Goal: Ask a question

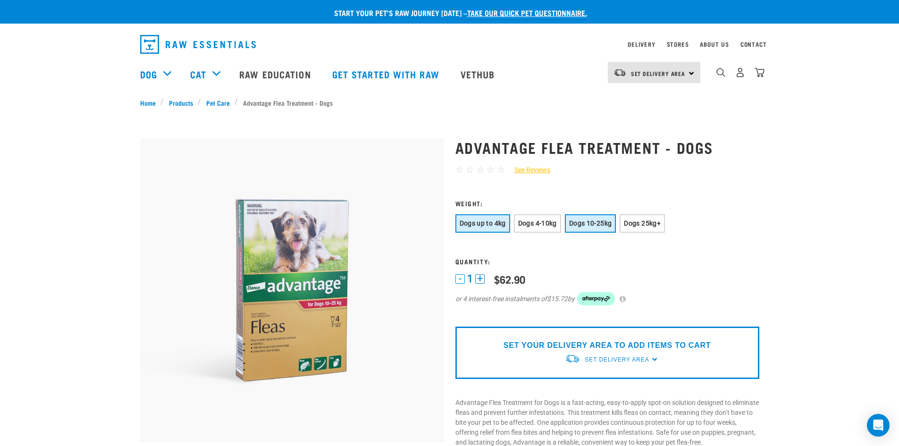
click at [600, 221] on span "Dogs 10-25kg" at bounding box center [590, 223] width 42 height 8
click at [478, 279] on button "+" at bounding box center [479, 278] width 9 height 9
click at [616, 358] on span "Set Delivery Area" at bounding box center [617, 359] width 64 height 7
click at [692, 71] on div "Set Delivery Area North Island South Island" at bounding box center [654, 72] width 92 height 21
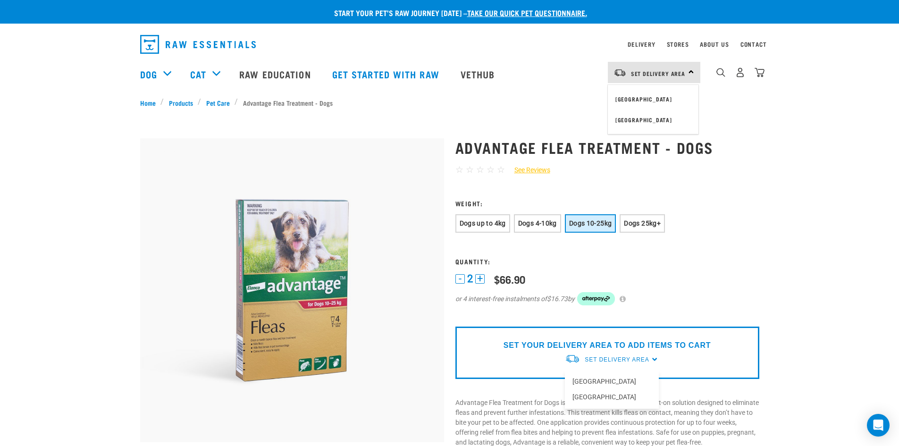
click at [692, 71] on div "Set Delivery Area North Island South Island" at bounding box center [654, 72] width 92 height 21
click at [644, 42] on link "Delivery" at bounding box center [641, 43] width 27 height 3
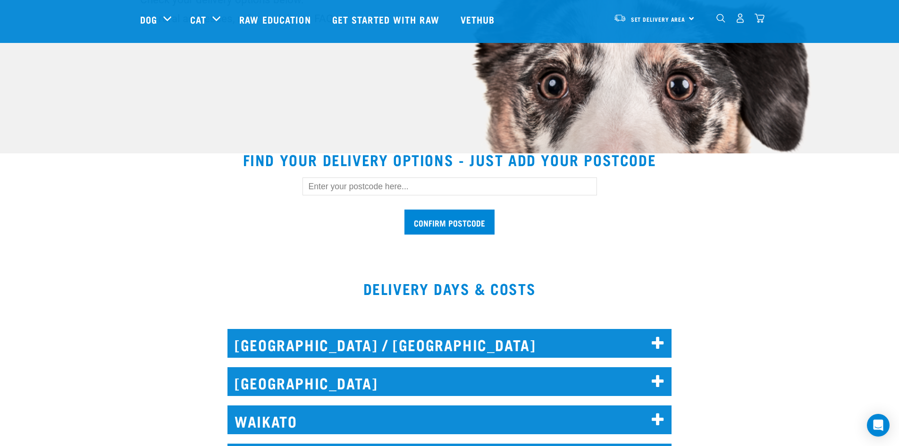
scroll to position [189, 0]
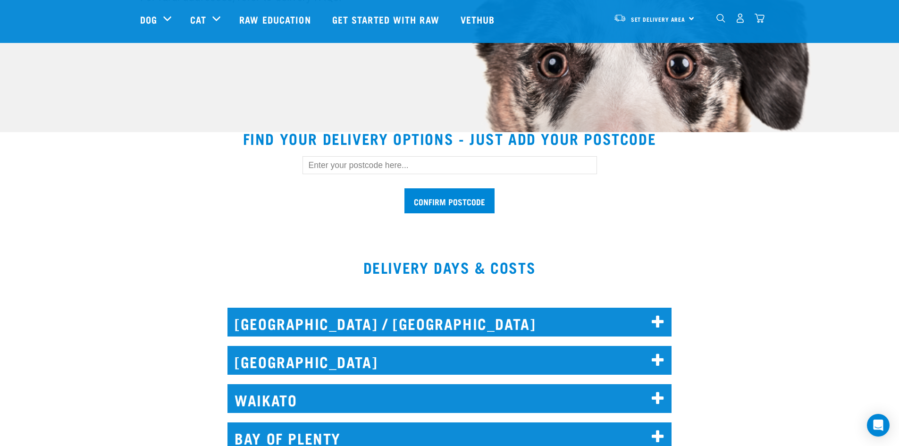
click at [537, 164] on input "text" at bounding box center [449, 165] width 294 height 18
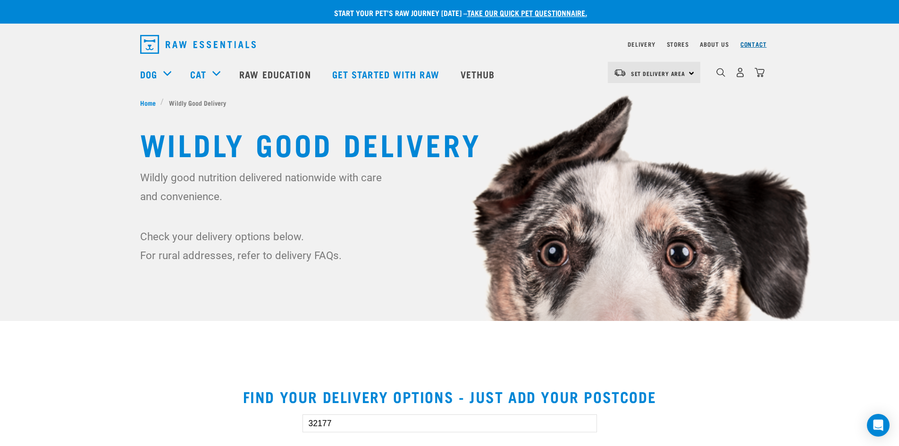
type input "32177"
click at [756, 46] on link "Contact" at bounding box center [753, 43] width 26 height 3
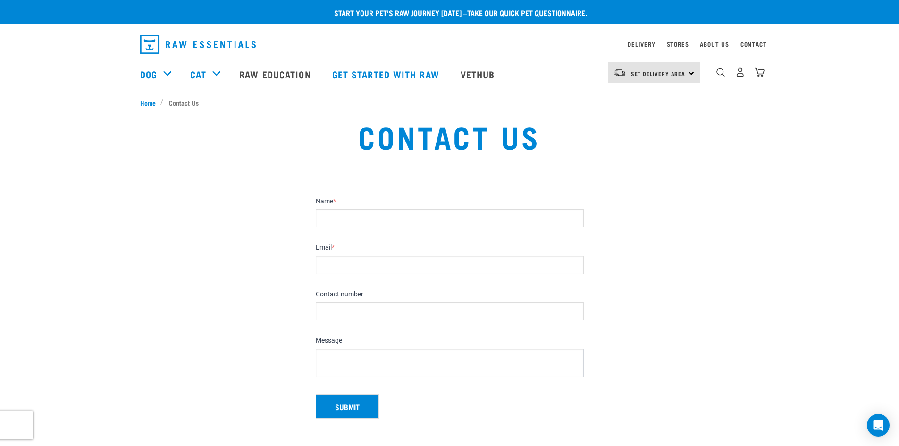
click at [345, 218] on input "Name *" at bounding box center [450, 218] width 268 height 18
type input "Vicki Coppen"
type input "vcoppen@hotmail.com"
type input "1-904-718-3387"
click at [332, 358] on textarea "Message" at bounding box center [450, 363] width 268 height 28
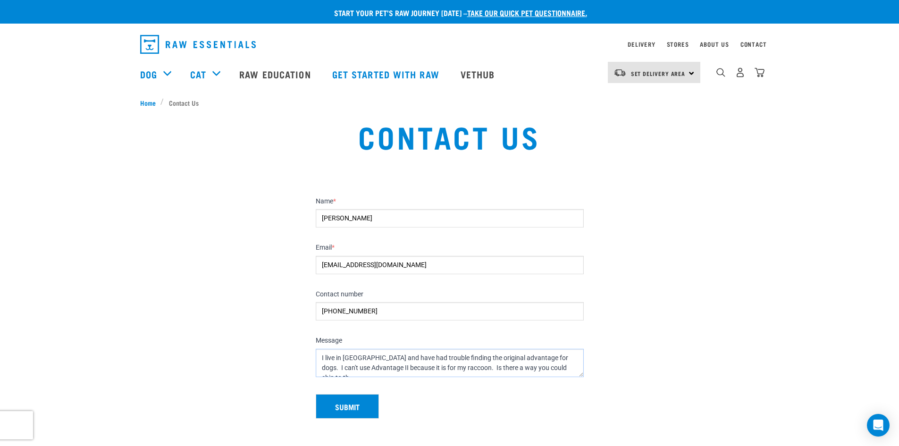
scroll to position [5, 0]
type textarea "I live in [GEOGRAPHIC_DATA] and have had trouble finding the original advantage…"
click at [352, 402] on button "Submit" at bounding box center [347, 406] width 63 height 25
